Goal: Communication & Community: Answer question/provide support

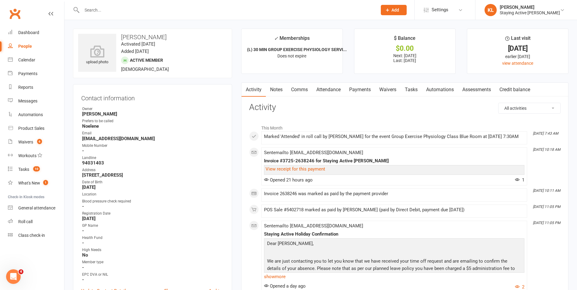
click at [114, 7] on input "text" at bounding box center [226, 10] width 293 height 9
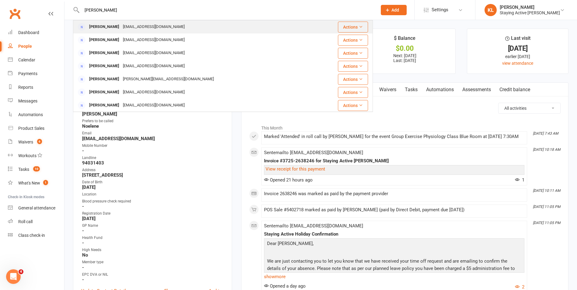
type input "[PERSON_NAME]"
click at [121, 30] on div "[EMAIL_ADDRESS][DOMAIN_NAME]" at bounding box center [153, 27] width 65 height 9
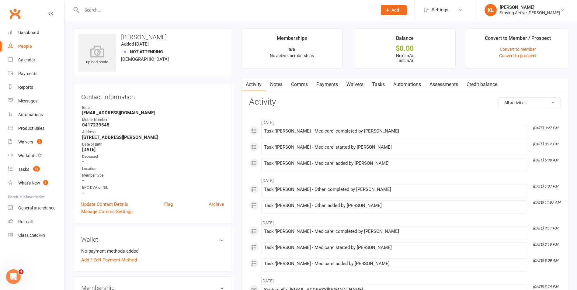
click at [131, 9] on input "text" at bounding box center [226, 10] width 293 height 9
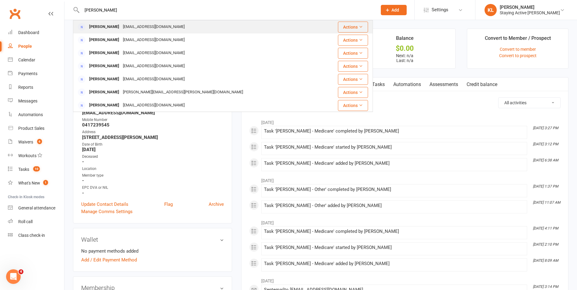
type input "[PERSON_NAME]"
click at [104, 25] on div "[PERSON_NAME]" at bounding box center [104, 27] width 34 height 9
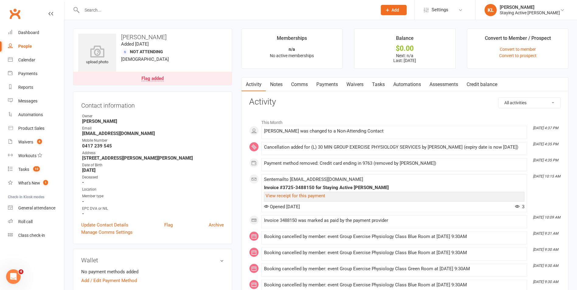
click at [273, 85] on link "Notes" at bounding box center [276, 85] width 21 height 14
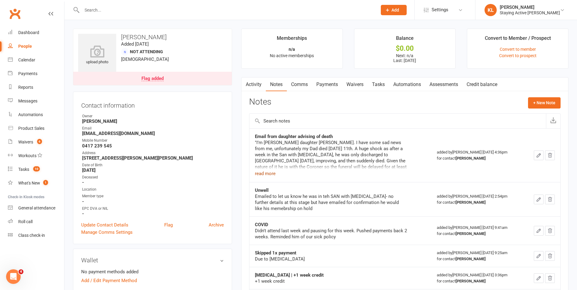
click at [271, 171] on button "read more" at bounding box center [265, 173] width 21 height 7
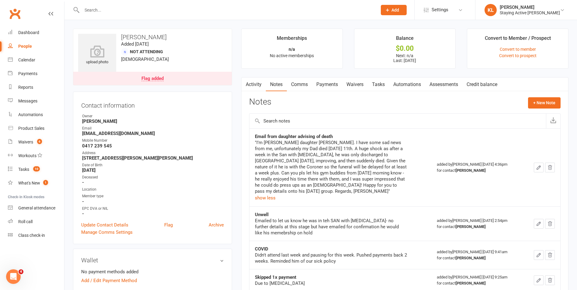
click at [115, 13] on input "text" at bounding box center [226, 10] width 293 height 9
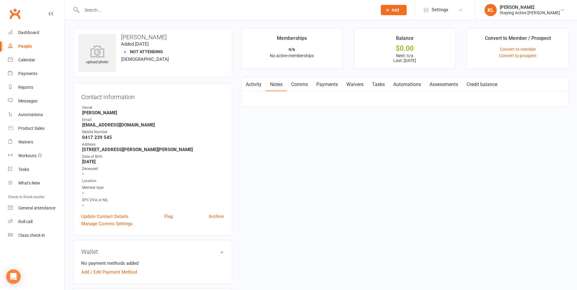
click at [128, 10] on input "text" at bounding box center [226, 10] width 293 height 9
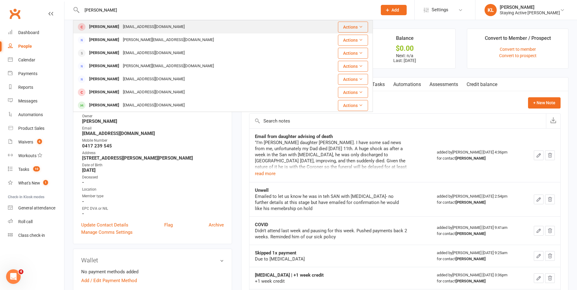
type input "michael andrews"
click at [103, 30] on div "Michael Andrews" at bounding box center [104, 27] width 34 height 9
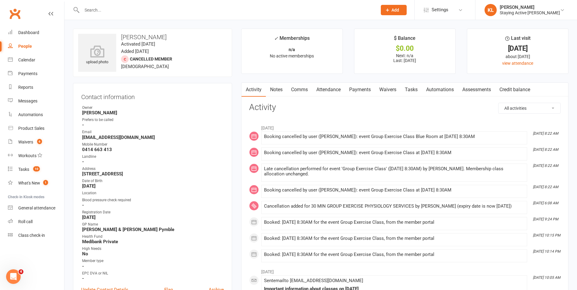
click at [276, 85] on link "Notes" at bounding box center [276, 90] width 21 height 14
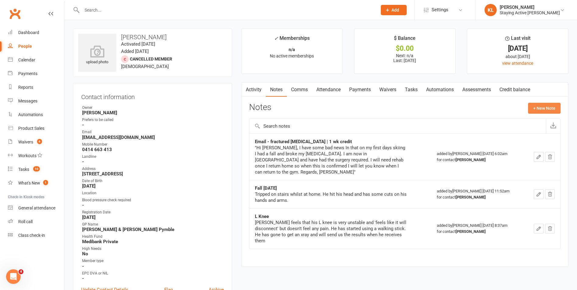
click at [529, 110] on button "+ New Note" at bounding box center [544, 108] width 33 height 11
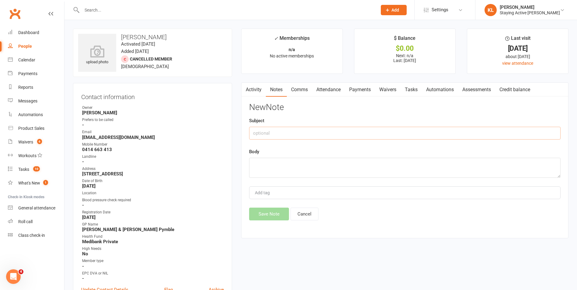
click at [267, 134] on input "text" at bounding box center [405, 133] width 312 height 13
type input "Update"
click at [271, 166] on textarea at bounding box center [405, 168] width 312 height 20
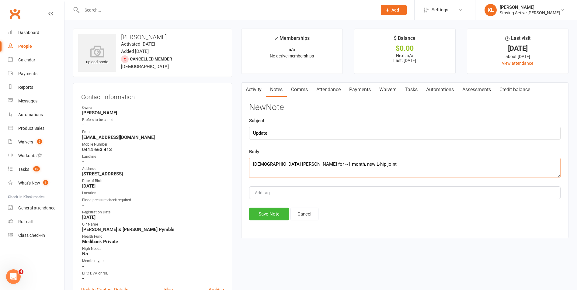
click at [346, 165] on textarea "Lady Davidson for ~1 month, new L-hip joint" at bounding box center [405, 168] width 312 height 20
type textarea "Lady Davidson for ~1 month, new L-hip joint; agreed to look into reax, then 1-1"
click at [264, 216] on button "Save Note" at bounding box center [269, 214] width 40 height 13
